Goal: Find specific page/section: Find specific page/section

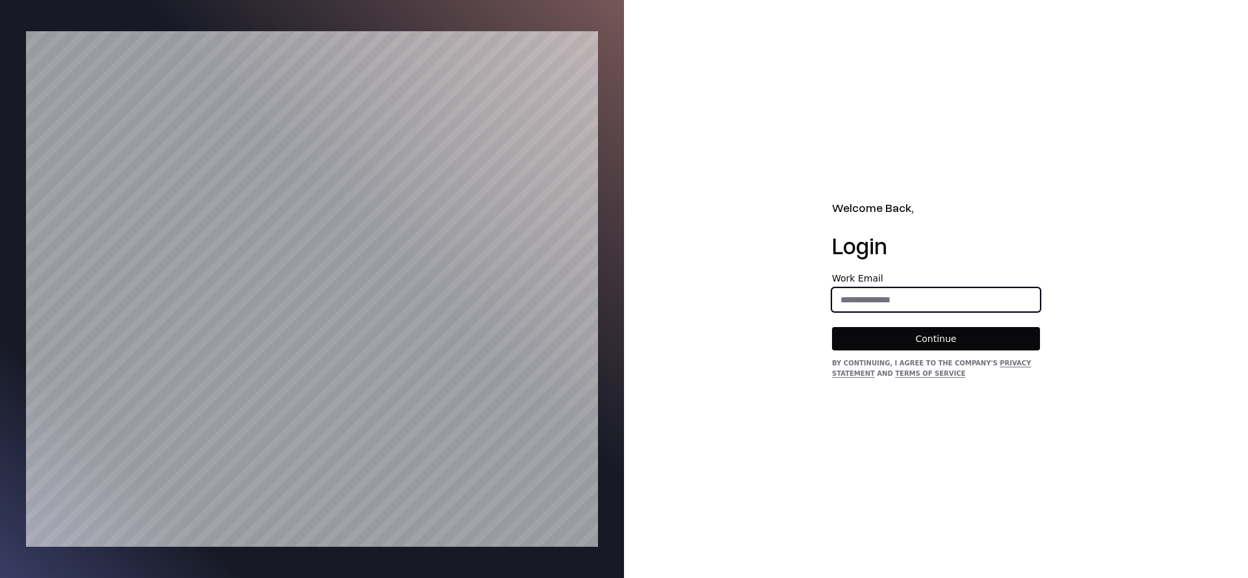
click at [922, 300] on input "email" at bounding box center [936, 299] width 207 height 23
type input "**********"
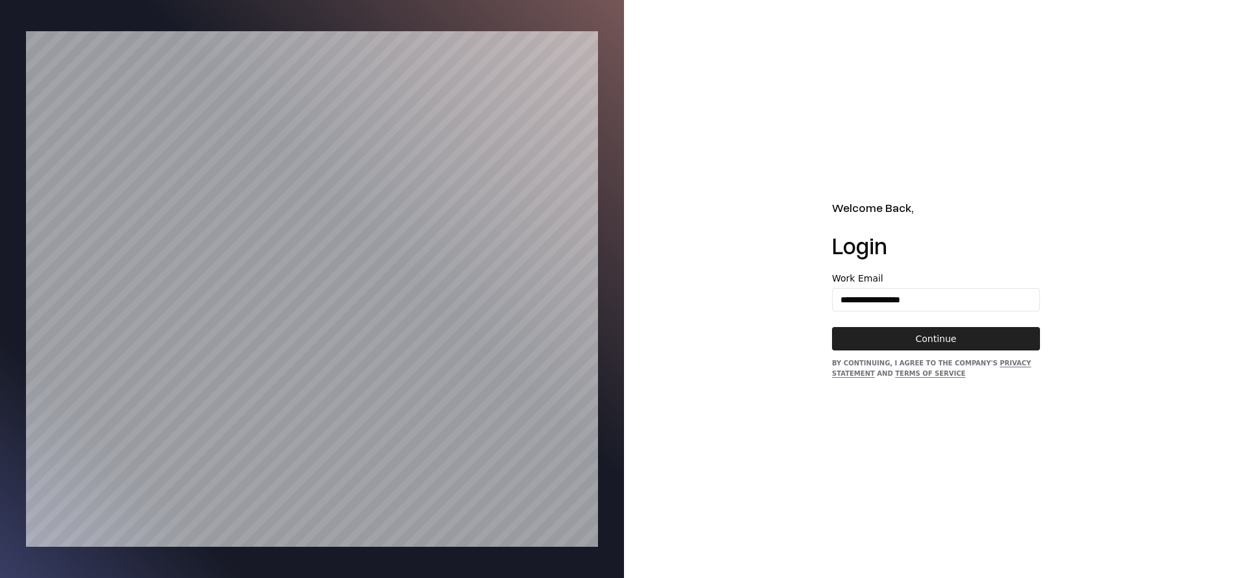
click at [949, 332] on button "Continue" at bounding box center [936, 338] width 208 height 23
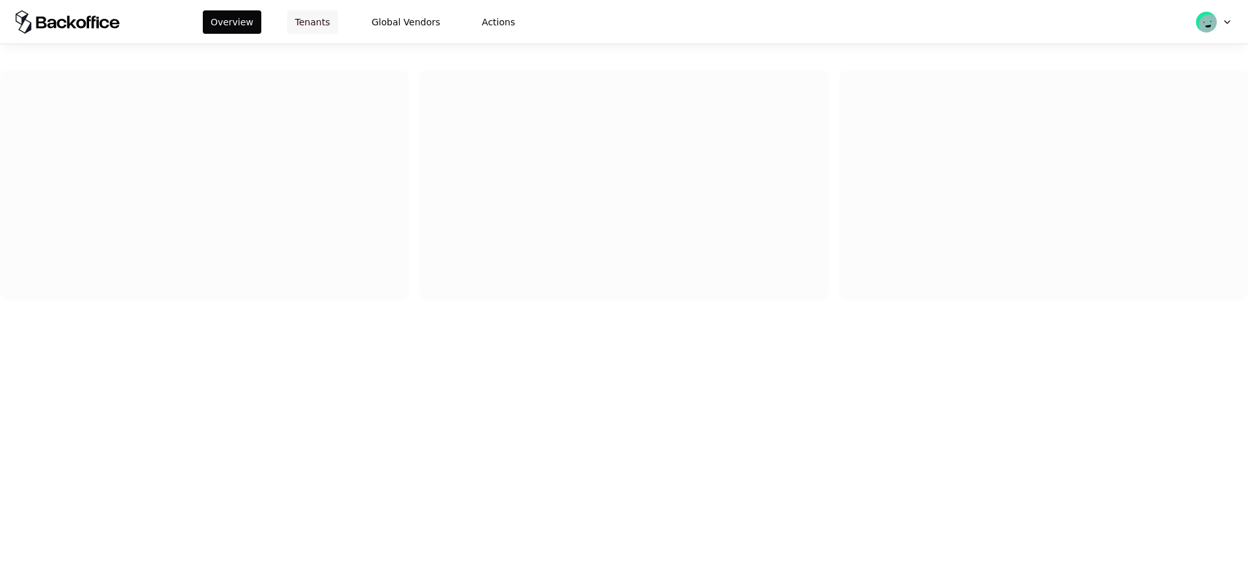
click at [291, 29] on button "Tenants" at bounding box center [312, 21] width 51 height 23
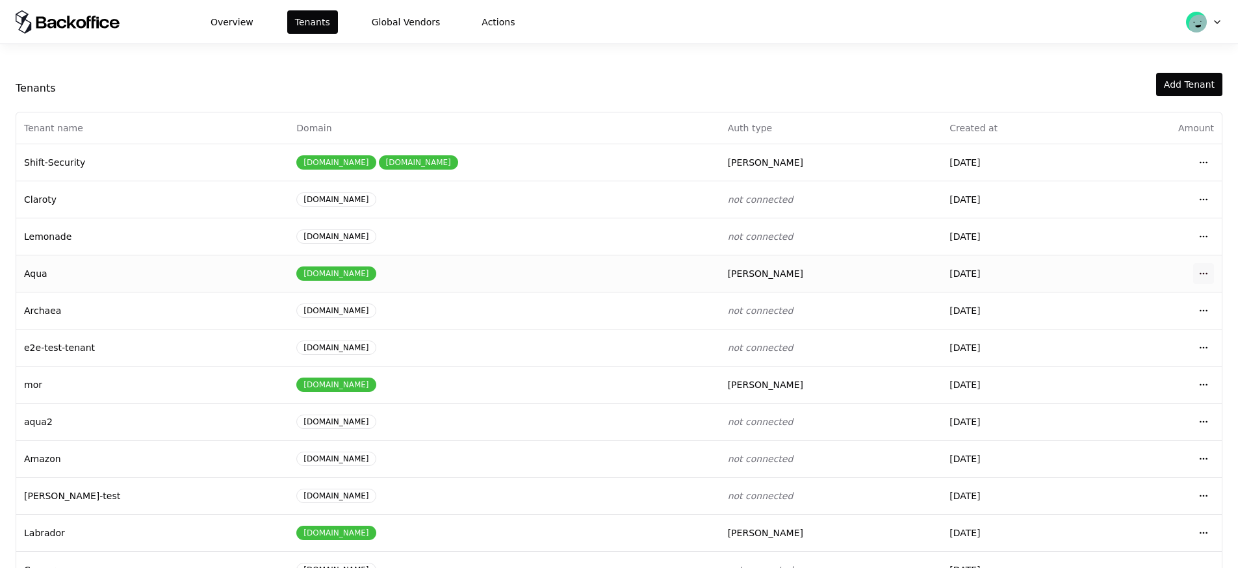
click at [1198, 275] on html "Overview Tenants Global Vendors Actions Tenants Add Tenant Tenant name Domain A…" at bounding box center [619, 284] width 1238 height 568
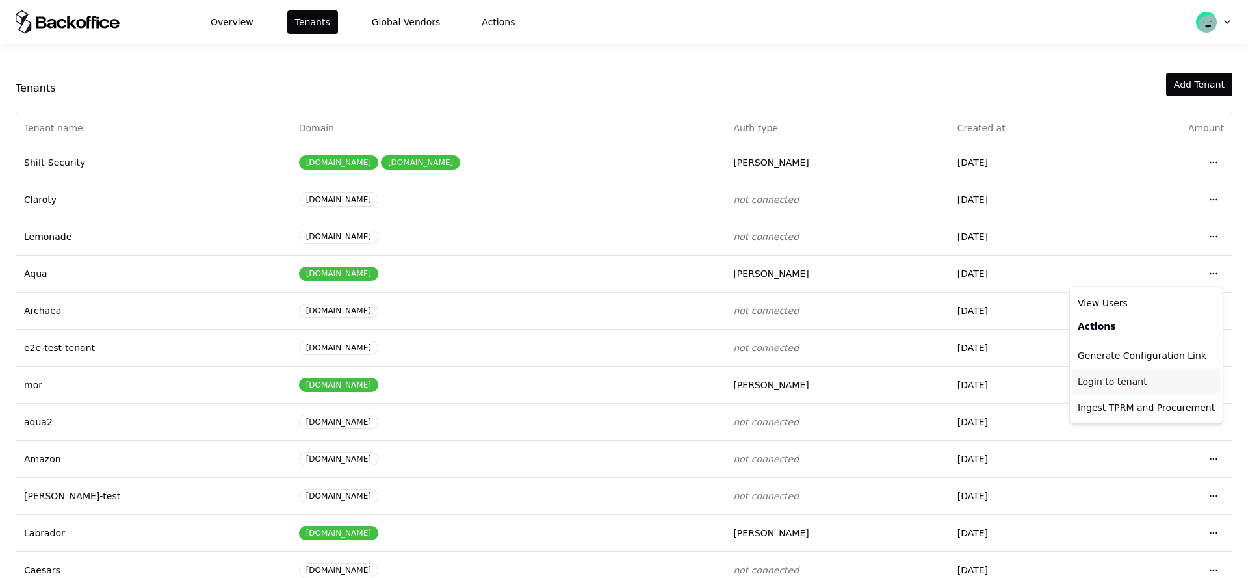
click at [1120, 379] on div "Login to tenant" at bounding box center [1147, 382] width 148 height 26
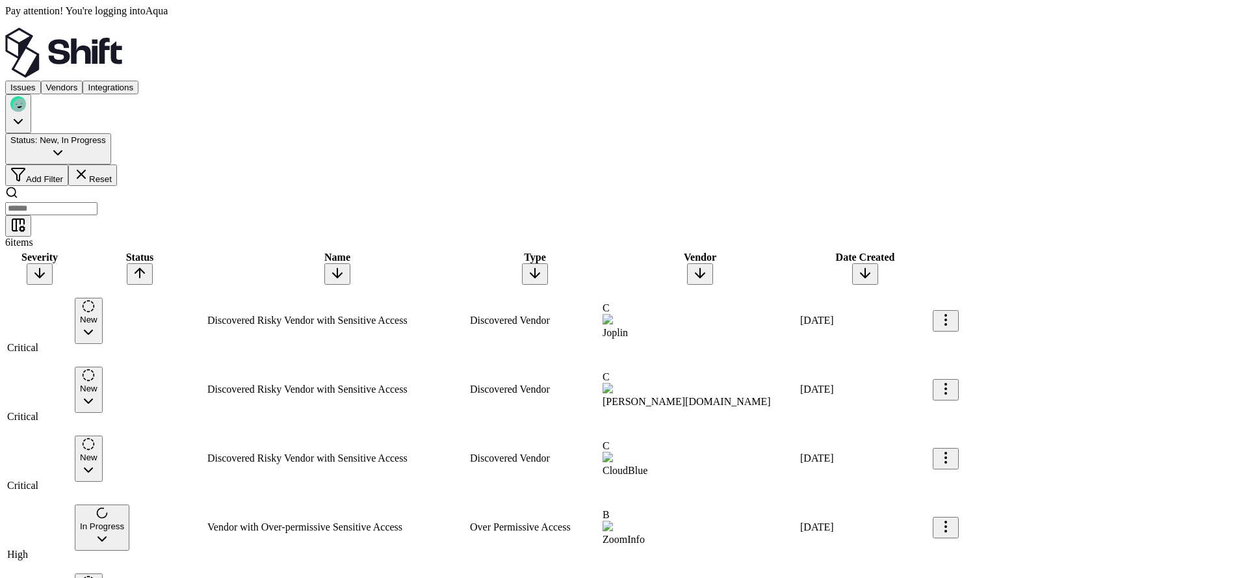
click at [83, 81] on button "Vendors" at bounding box center [62, 88] width 42 height 14
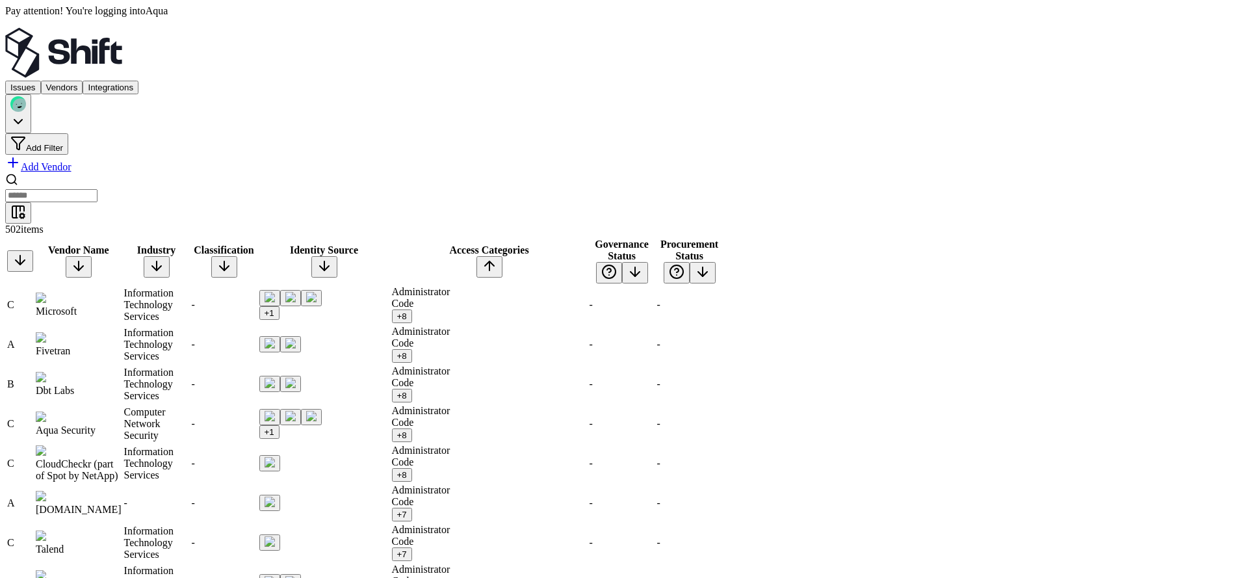
click at [655, 239] on div "Governance Status" at bounding box center [622, 250] width 65 height 23
click at [648, 262] on button at bounding box center [635, 272] width 26 height 21
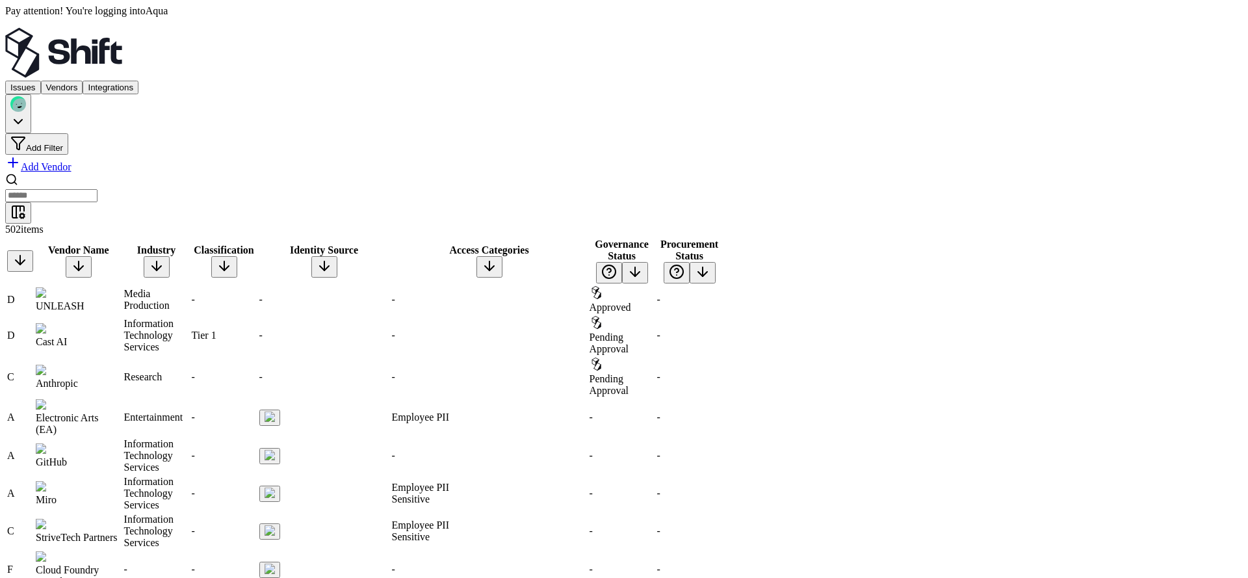
click at [115, 300] on div "UNLEASH" at bounding box center [79, 306] width 86 height 12
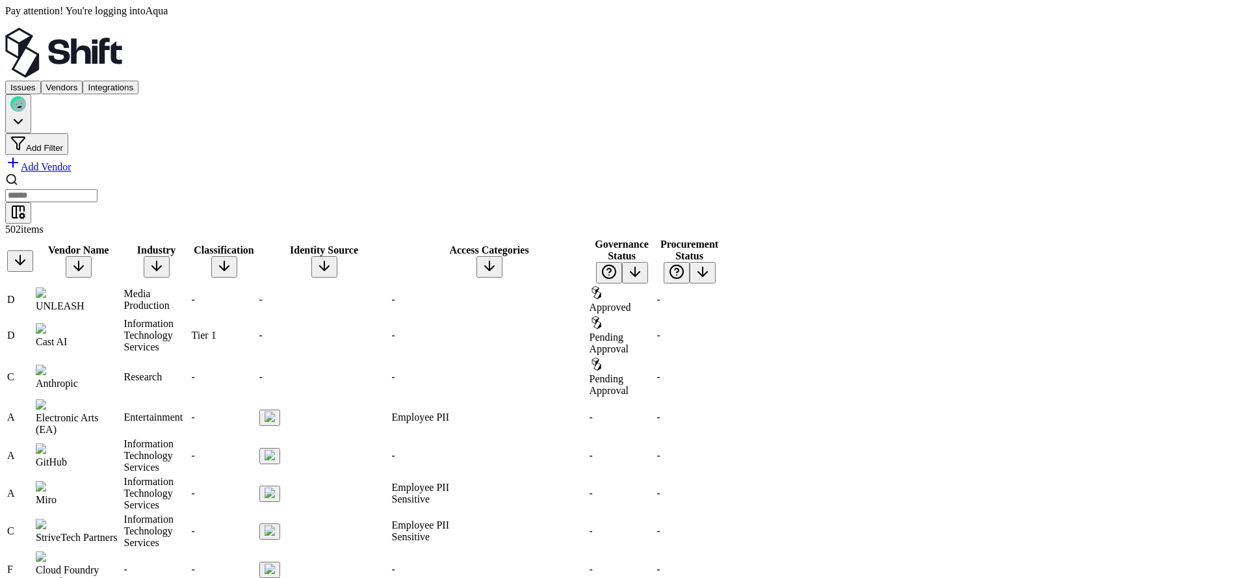
click at [190, 398] on td "Entertainment" at bounding box center [157, 417] width 66 height 38
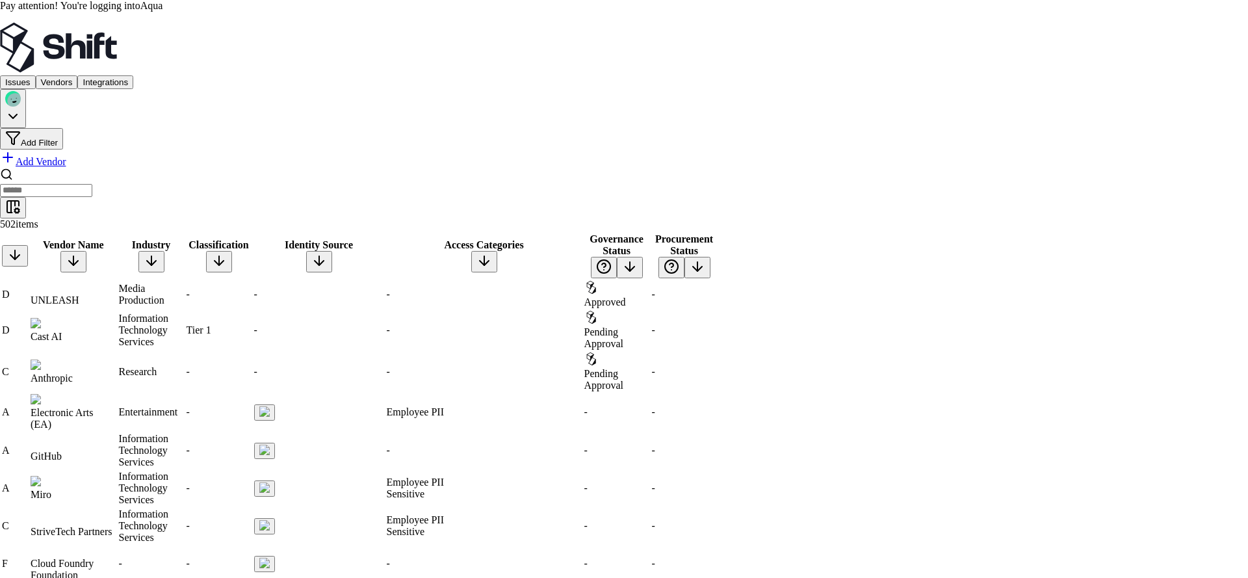
scroll to position [161, 0]
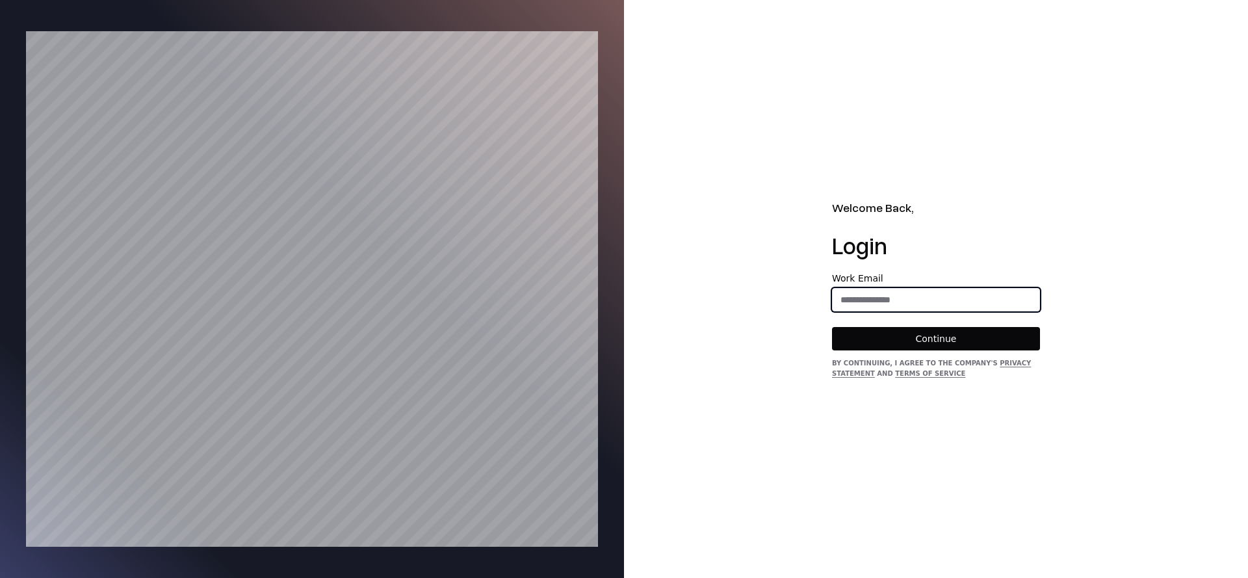
click at [882, 309] on input "email" at bounding box center [936, 299] width 207 height 23
type input "**********"
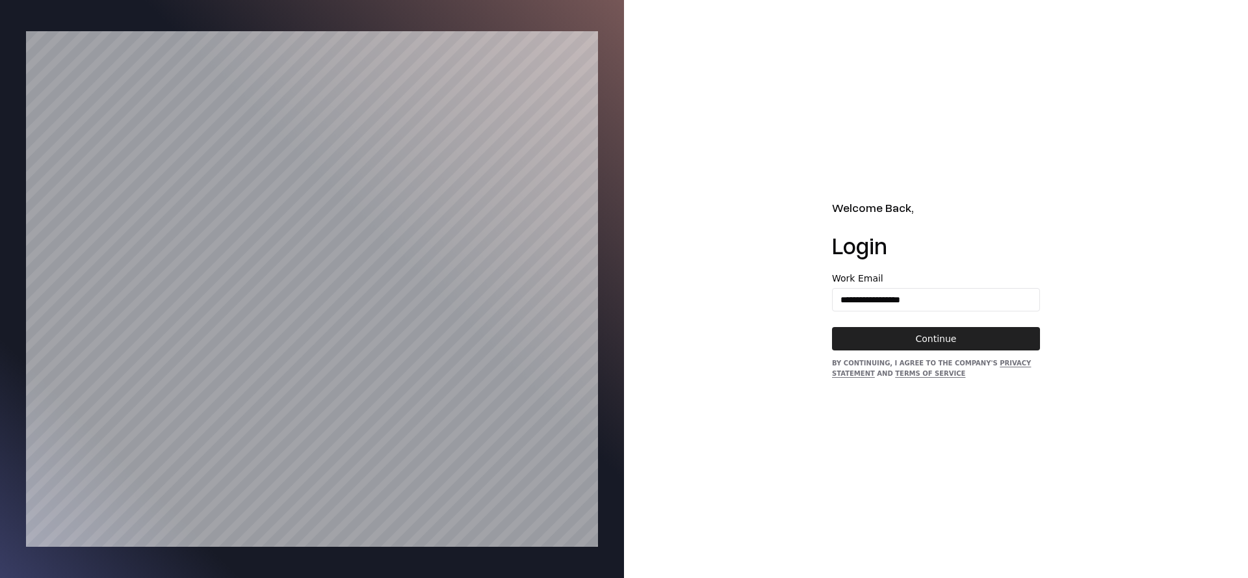
click at [900, 328] on button "Continue" at bounding box center [936, 338] width 208 height 23
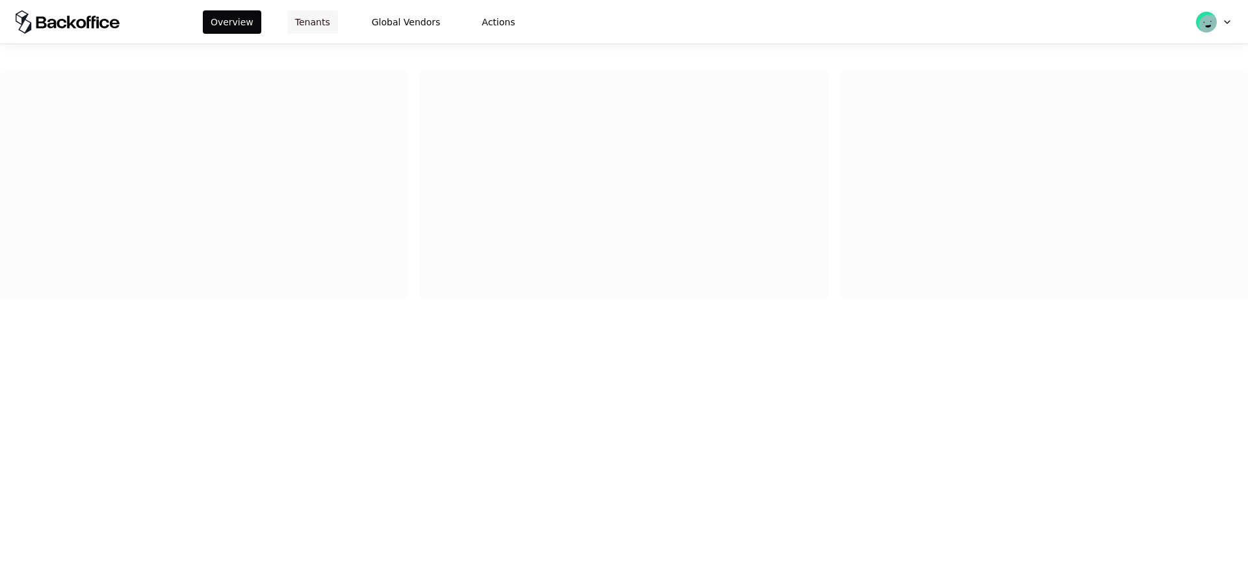
click at [287, 15] on button "Tenants" at bounding box center [312, 21] width 51 height 23
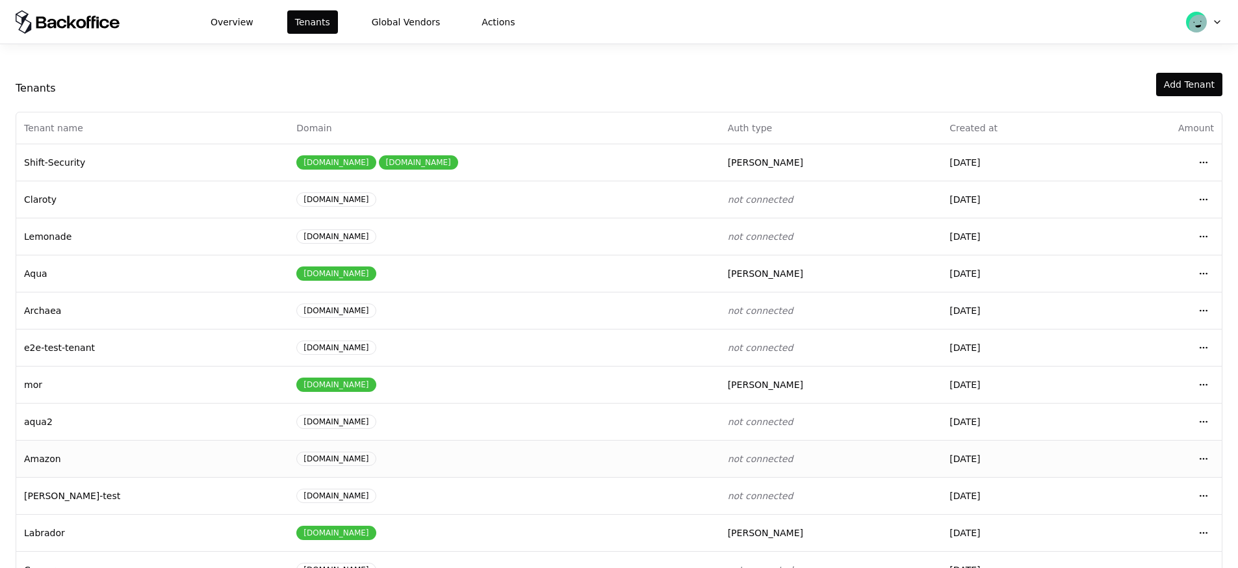
scroll to position [100, 0]
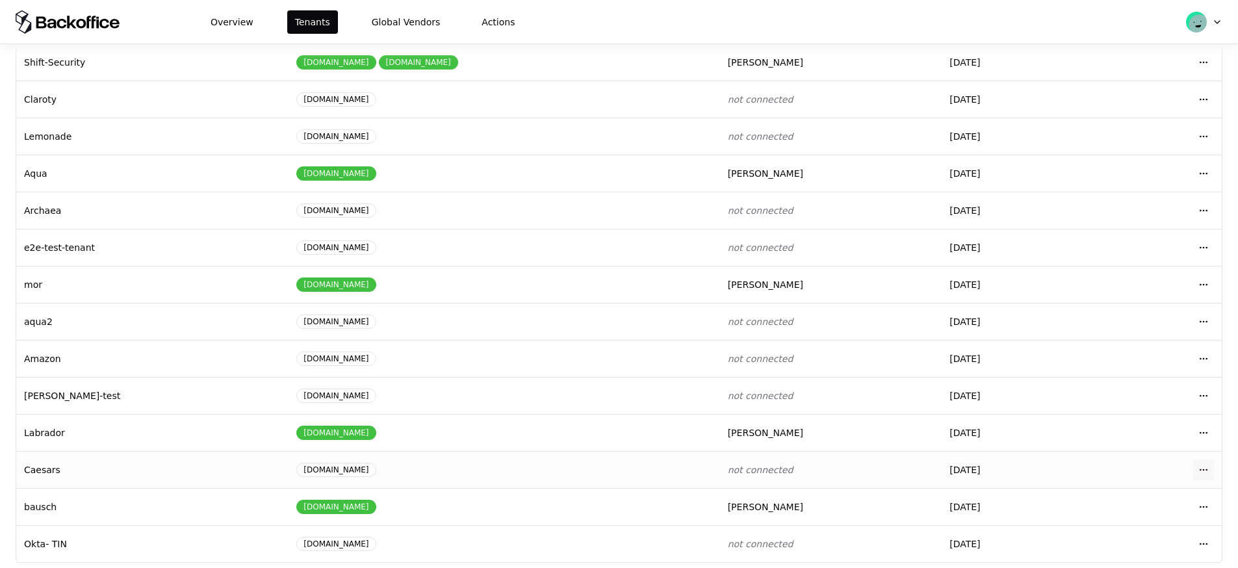
click at [1204, 461] on html "Overview Tenants Global Vendors Actions Tenants Add Tenant Tenant name Domain A…" at bounding box center [619, 284] width 1238 height 568
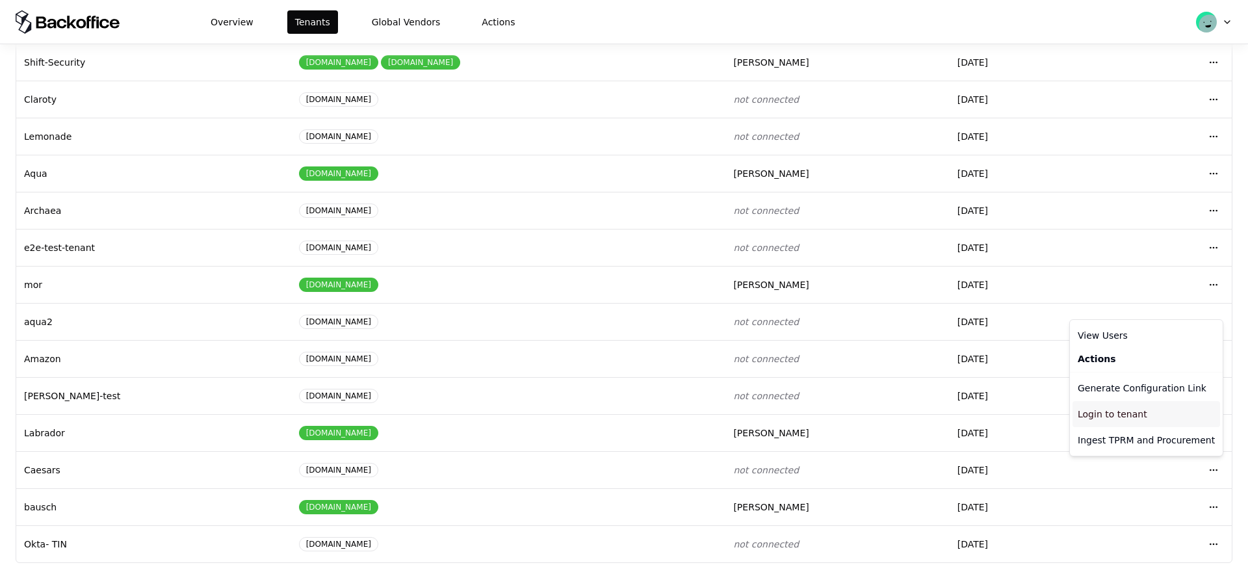
click at [1139, 417] on div "Login to tenant" at bounding box center [1147, 414] width 148 height 26
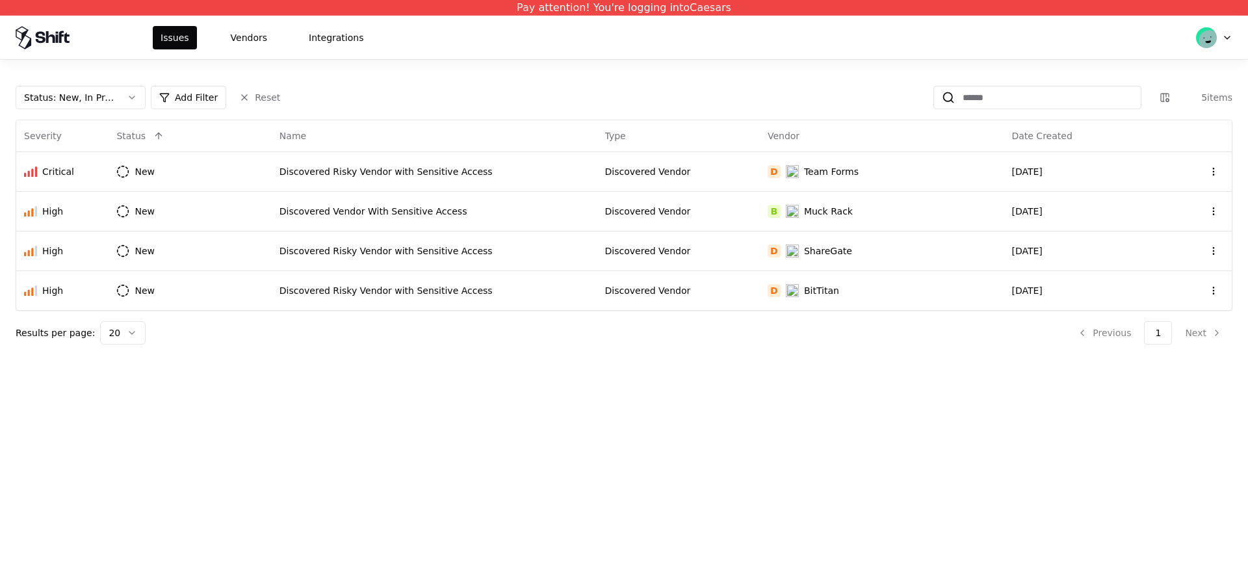
click at [260, 23] on div "Issues Vendors Integrations" at bounding box center [624, 38] width 1248 height 44
click at [261, 32] on button "Vendors" at bounding box center [249, 37] width 52 height 23
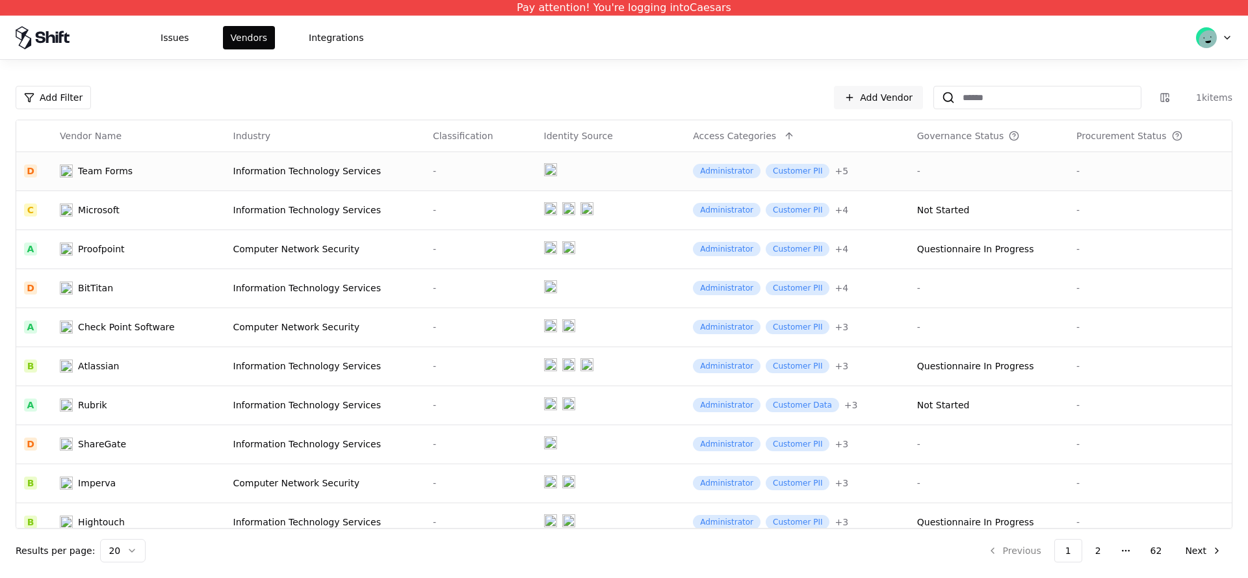
click at [366, 172] on div "Information Technology Services" at bounding box center [325, 170] width 184 height 13
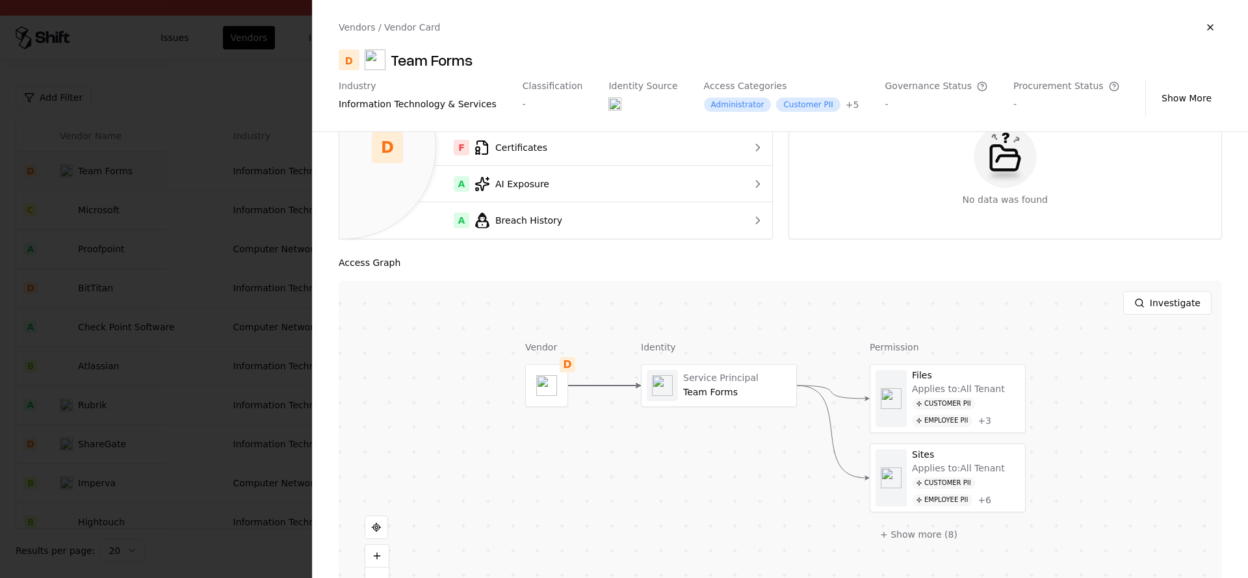
scroll to position [279, 0]
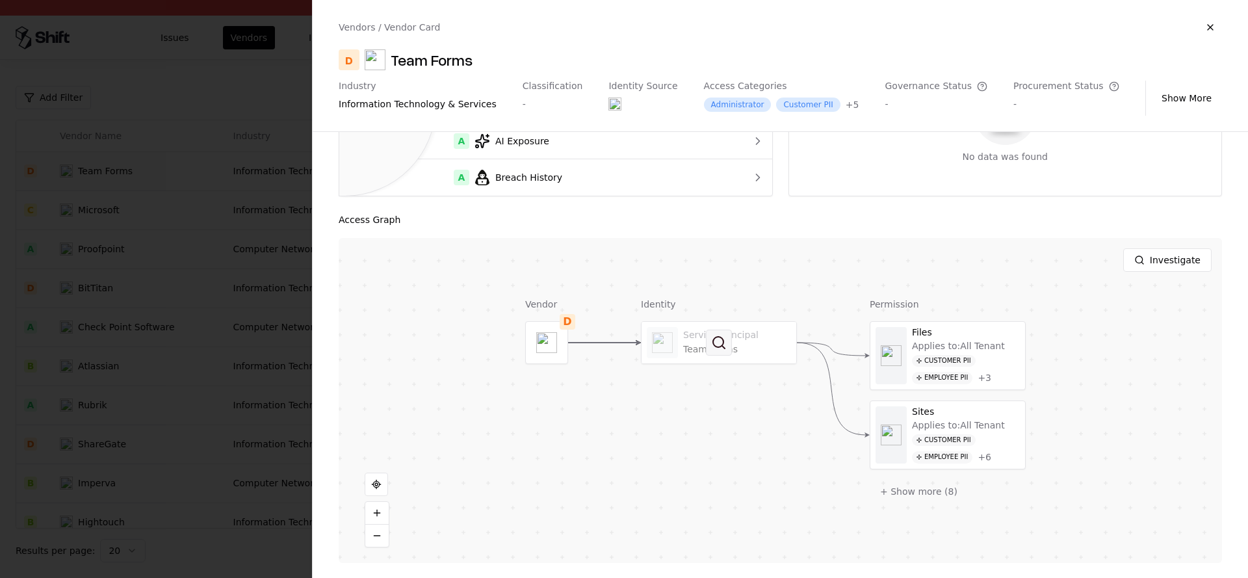
click at [730, 352] on button at bounding box center [719, 343] width 26 height 26
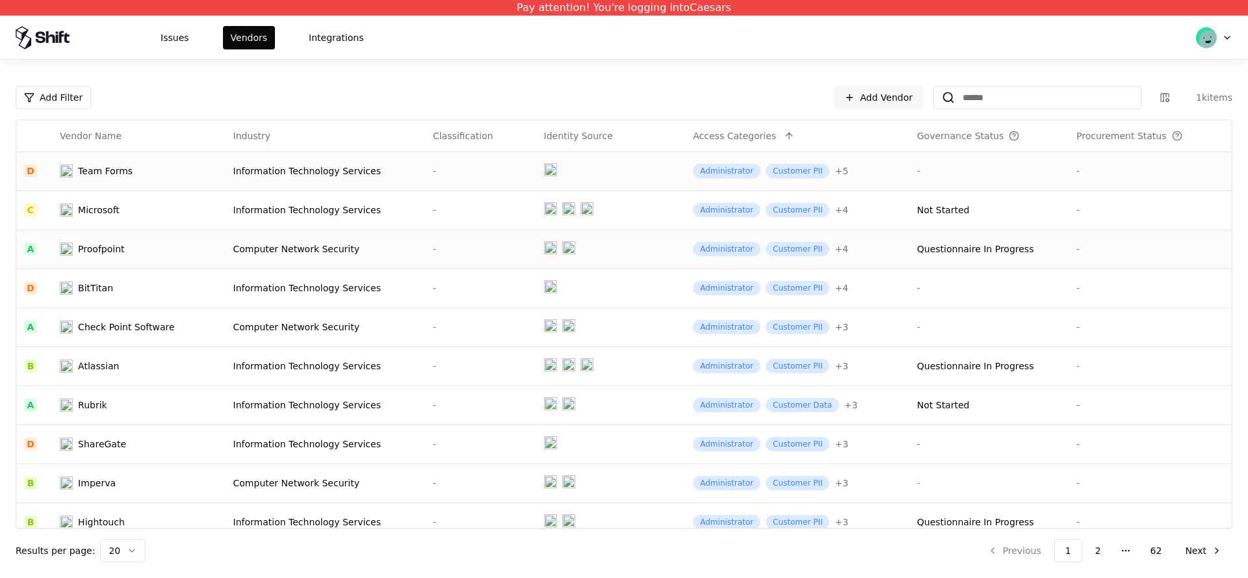
click at [262, 268] on td "Computer Network Security" at bounding box center [326, 248] width 200 height 39
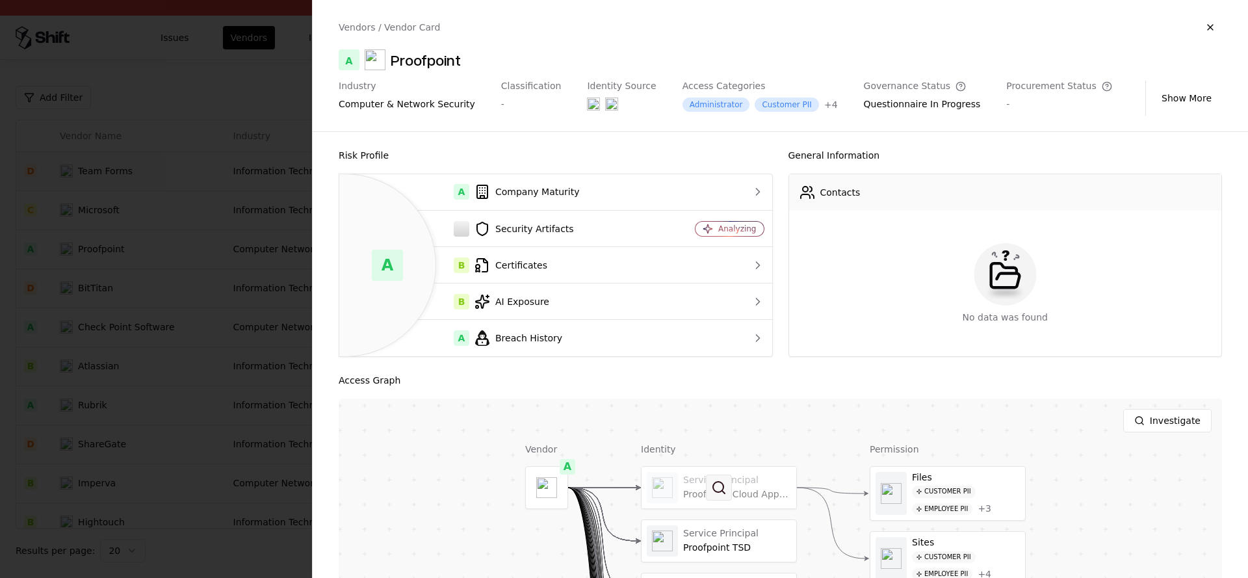
click at [710, 495] on button at bounding box center [719, 488] width 26 height 26
